Goal: Check status

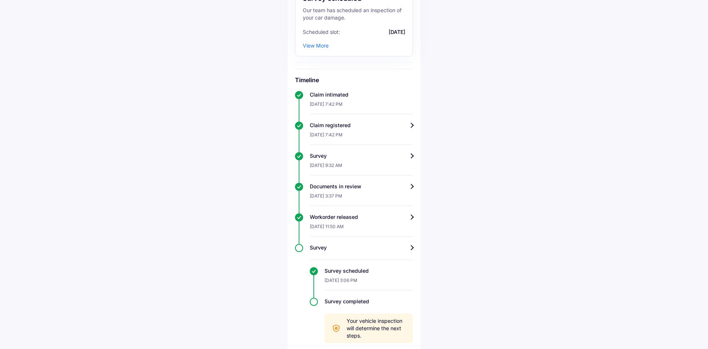
scroll to position [133, 0]
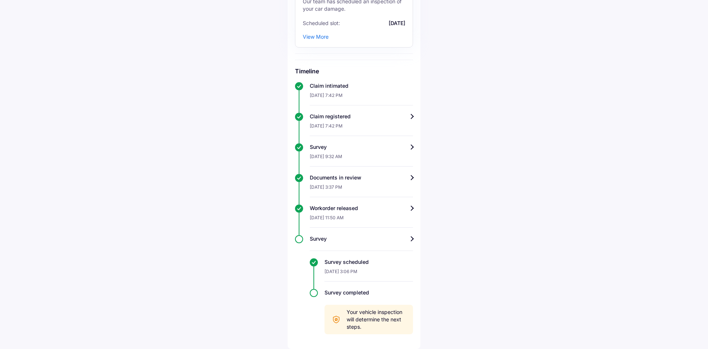
click at [376, 323] on span "Your vehicle inspection will determine the next steps." at bounding box center [376, 320] width 59 height 22
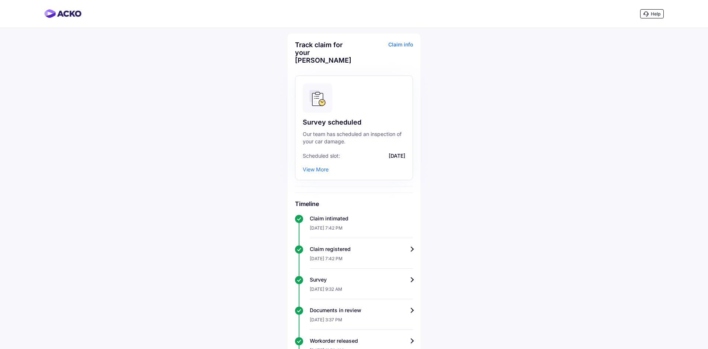
scroll to position [133, 0]
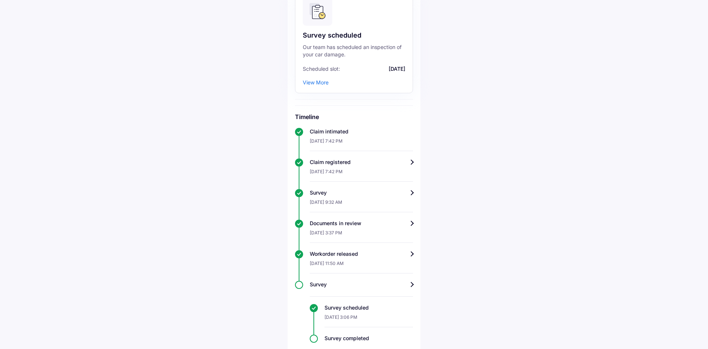
scroll to position [133, 0]
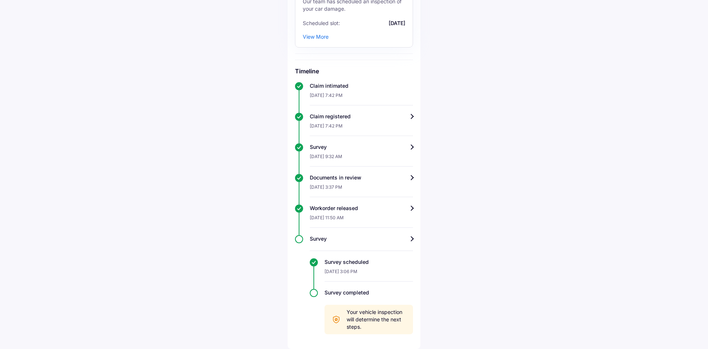
click at [344, 264] on div "Survey scheduled" at bounding box center [369, 262] width 89 height 7
click at [333, 220] on div "[DATE] 11:50 AM" at bounding box center [361, 220] width 103 height 16
click at [408, 209] on div "Workorder released" at bounding box center [361, 208] width 103 height 7
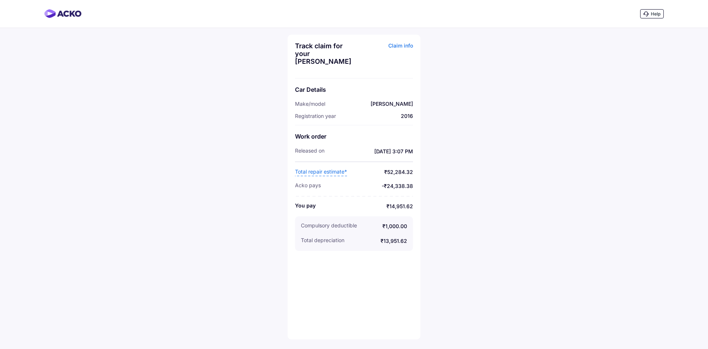
click at [391, 174] on span "₹52,284.32" at bounding box center [383, 172] width 59 height 8
click at [452, 178] on div "Help Track claim for your Maruti Vitara Claim info Car Details Make/model Marut…" at bounding box center [354, 174] width 708 height 349
